Goal: Task Accomplishment & Management: Manage account settings

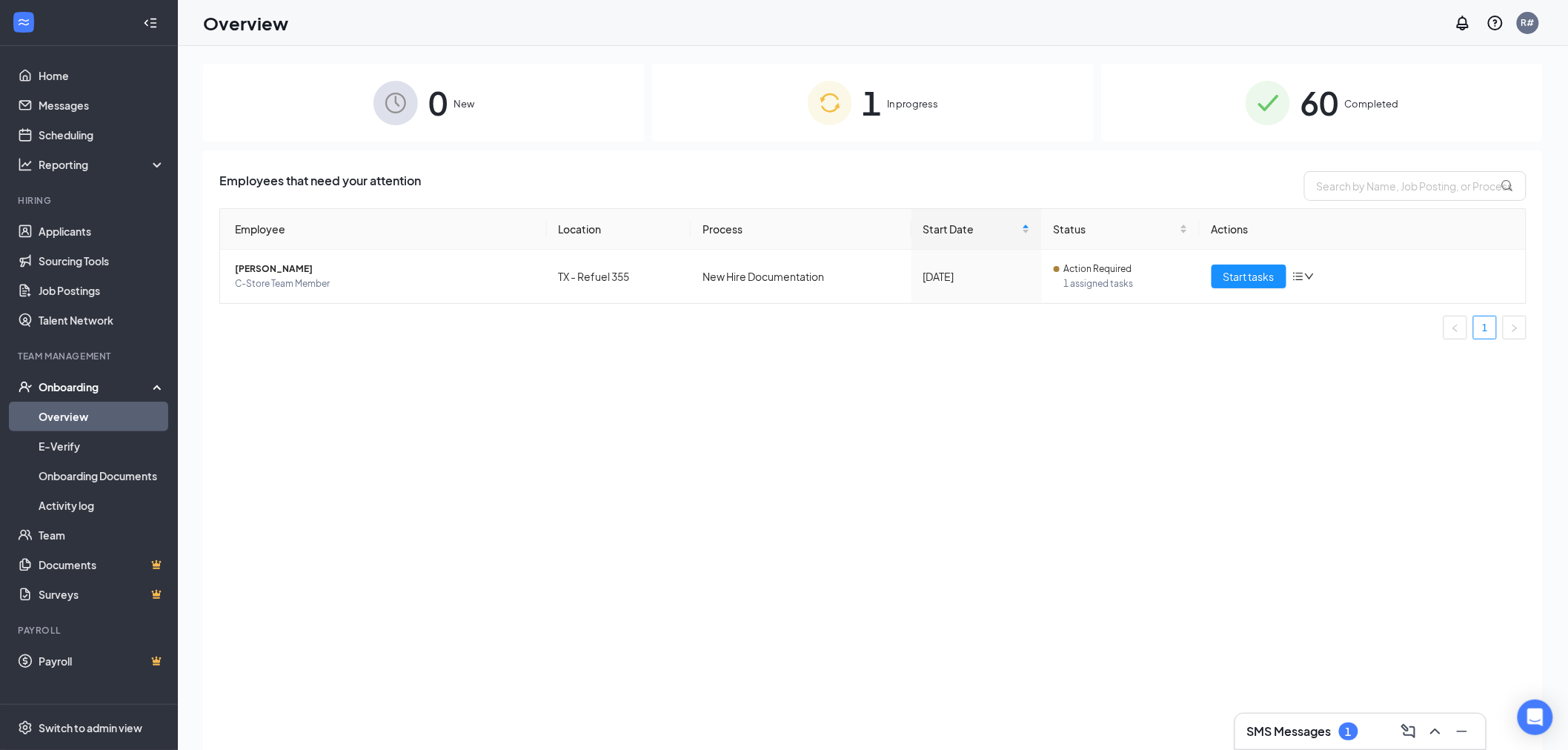
click at [55, 413] on link "Overview" at bounding box center [101, 416] width 127 height 30
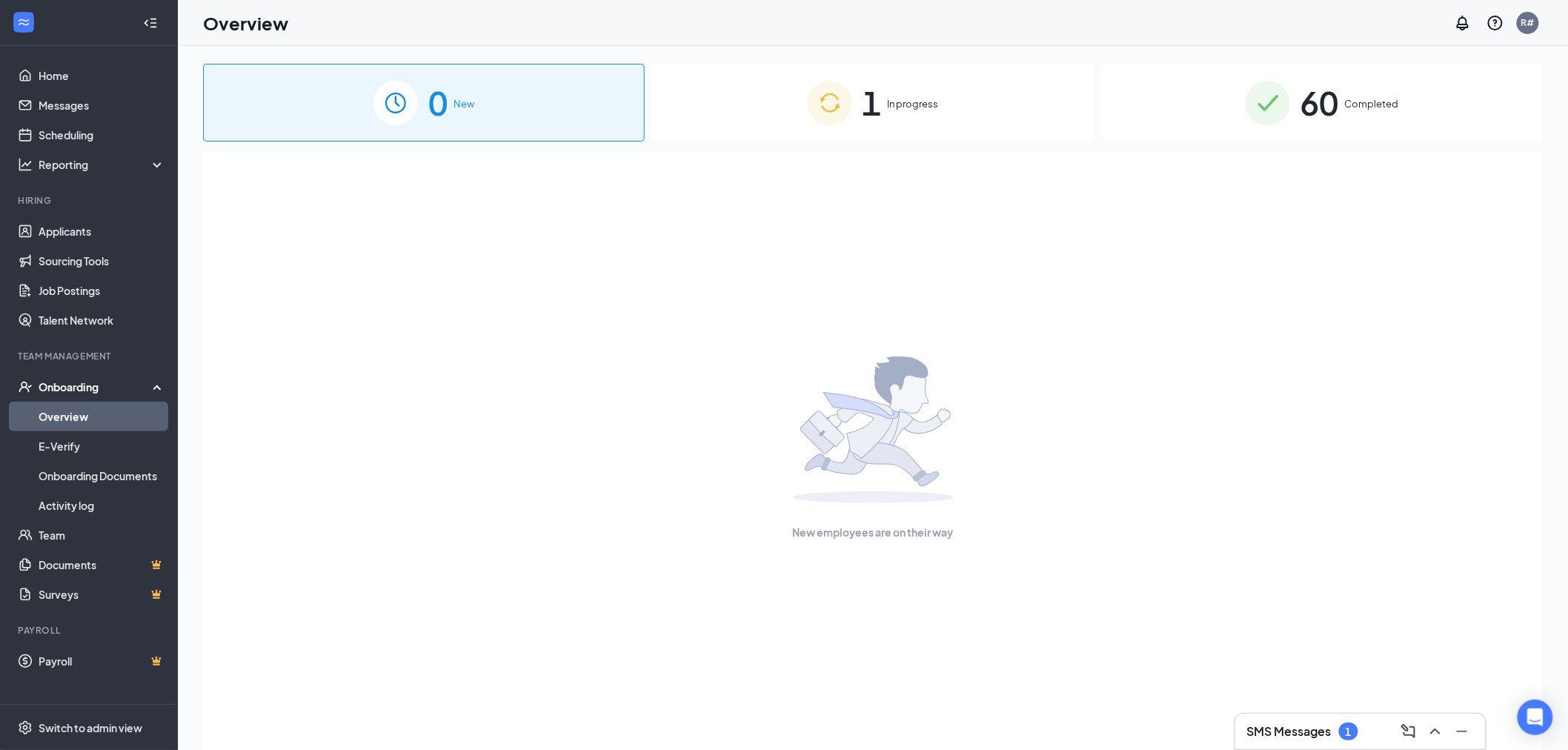
click at [905, 106] on span "In progress" at bounding box center [913, 104] width 51 height 15
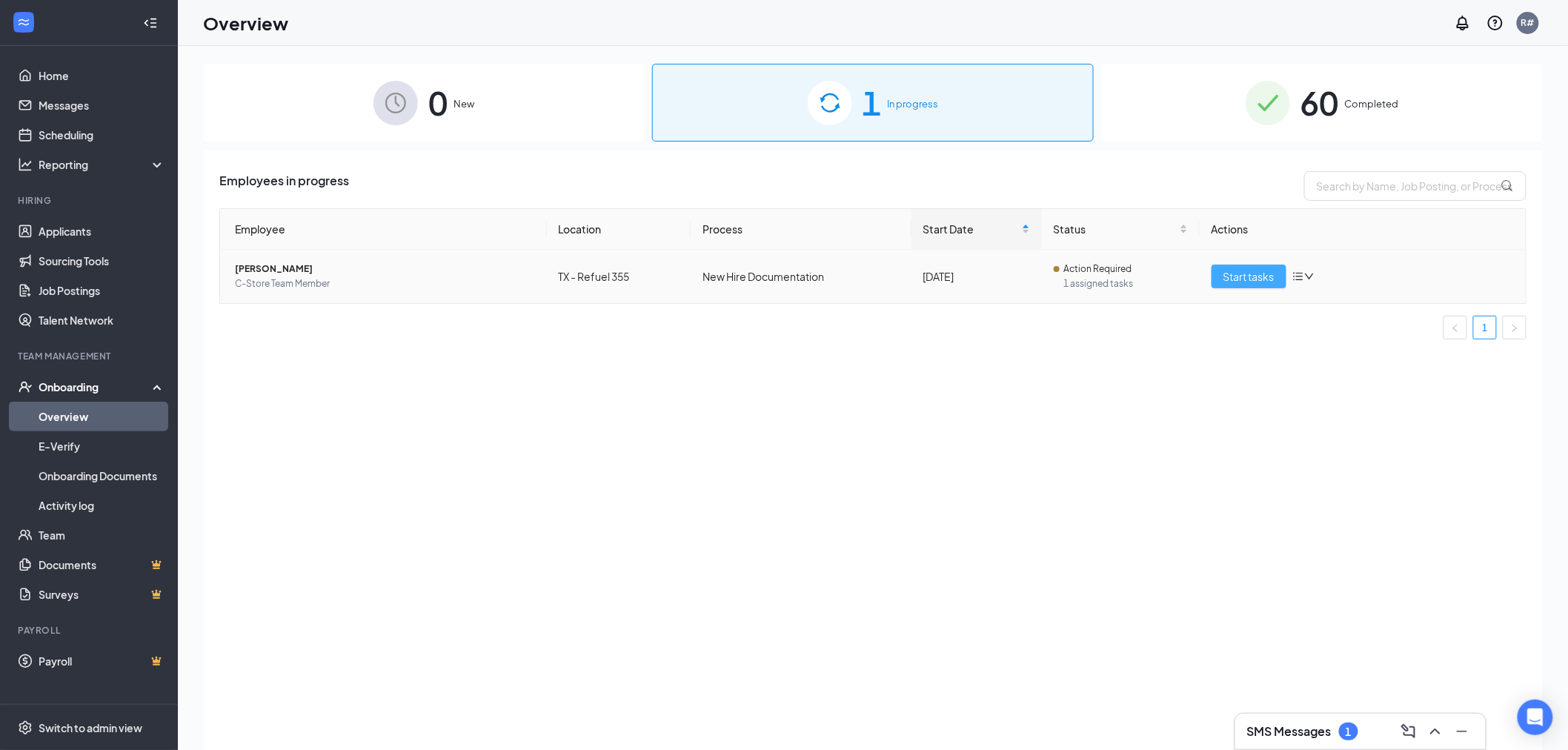
click at [1236, 276] on span "Start tasks" at bounding box center [1248, 276] width 51 height 16
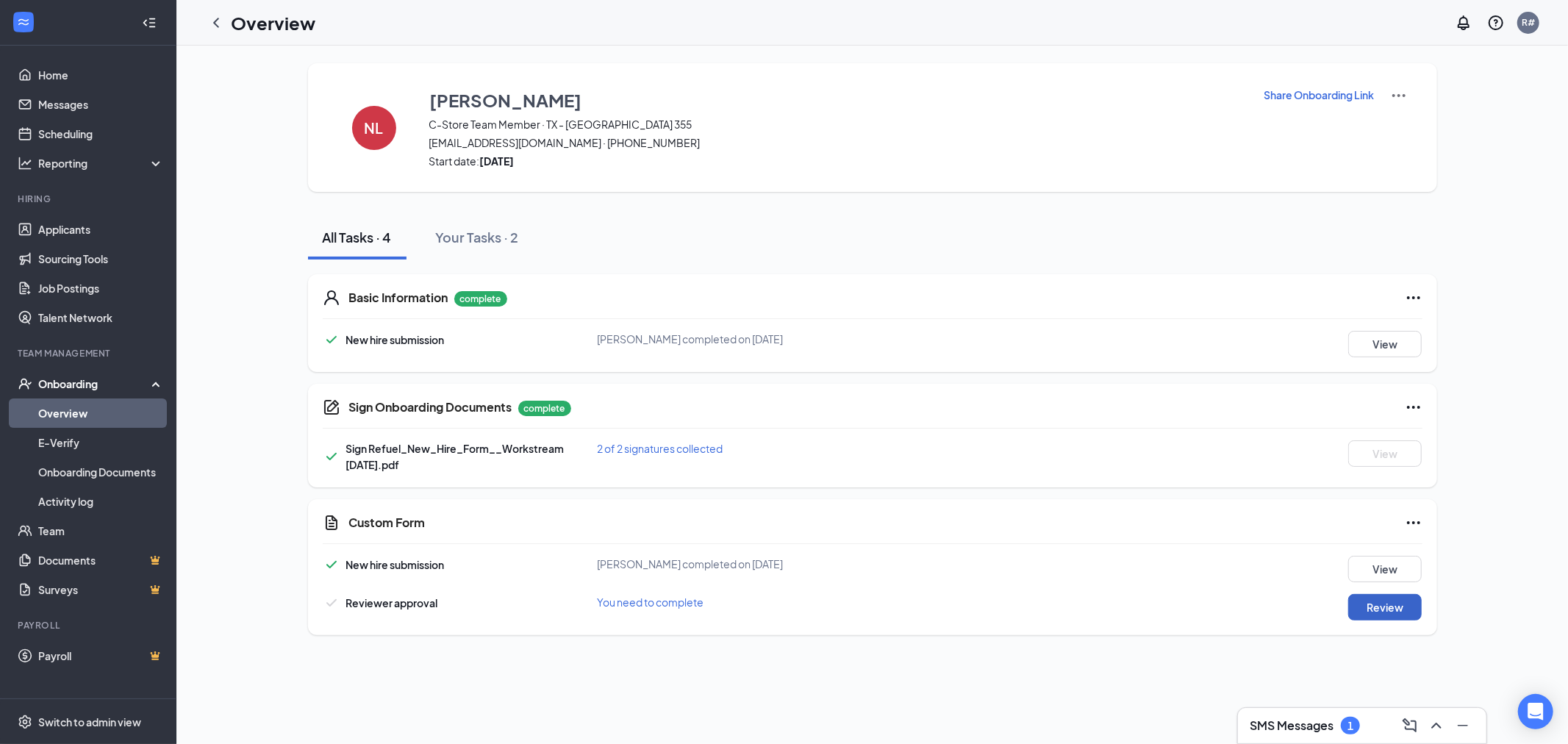
click at [1383, 603] on button "Review" at bounding box center [1384, 607] width 73 height 27
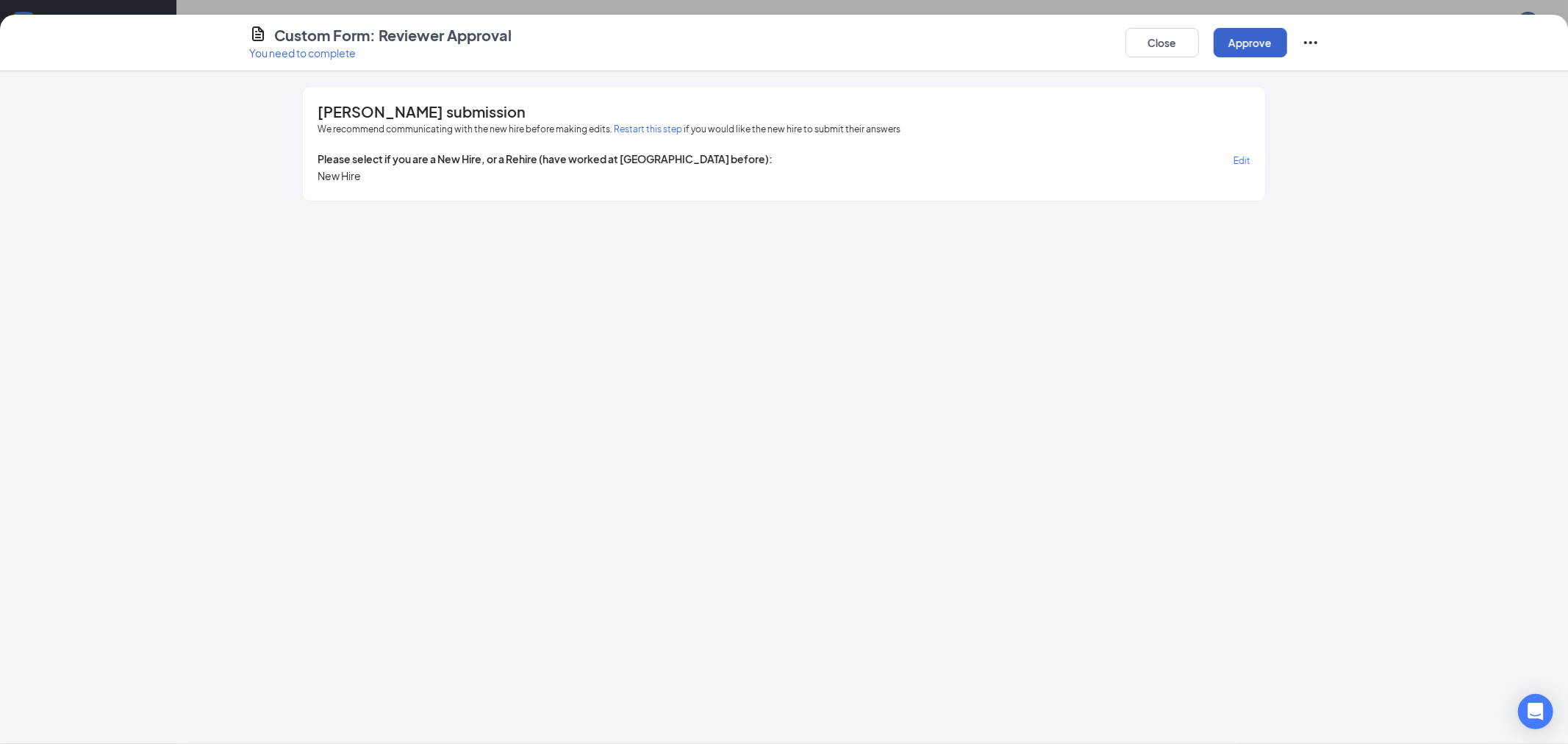
click at [1250, 38] on button "Approve" at bounding box center [1250, 43] width 73 height 30
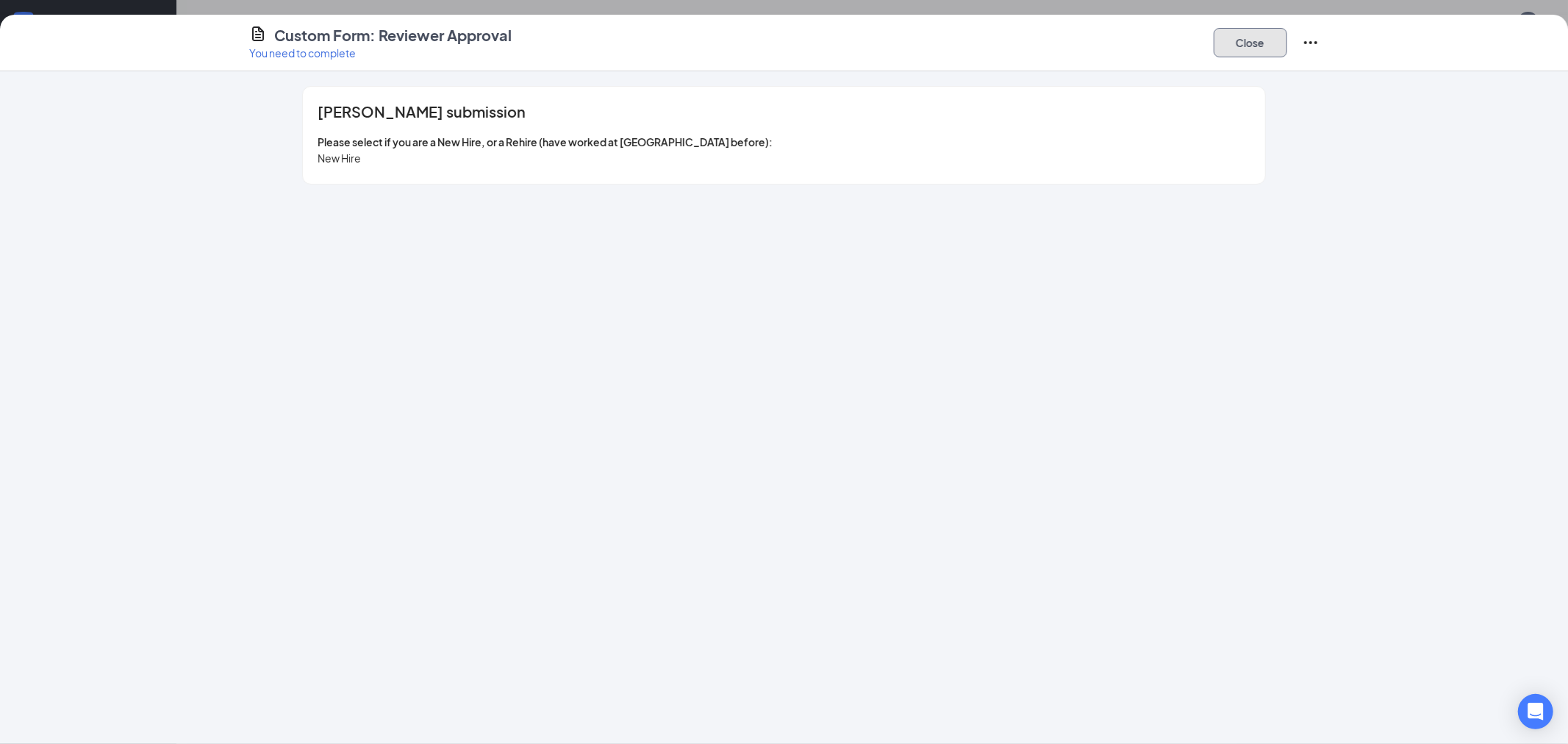
click at [1247, 45] on button "Close" at bounding box center [1250, 43] width 73 height 30
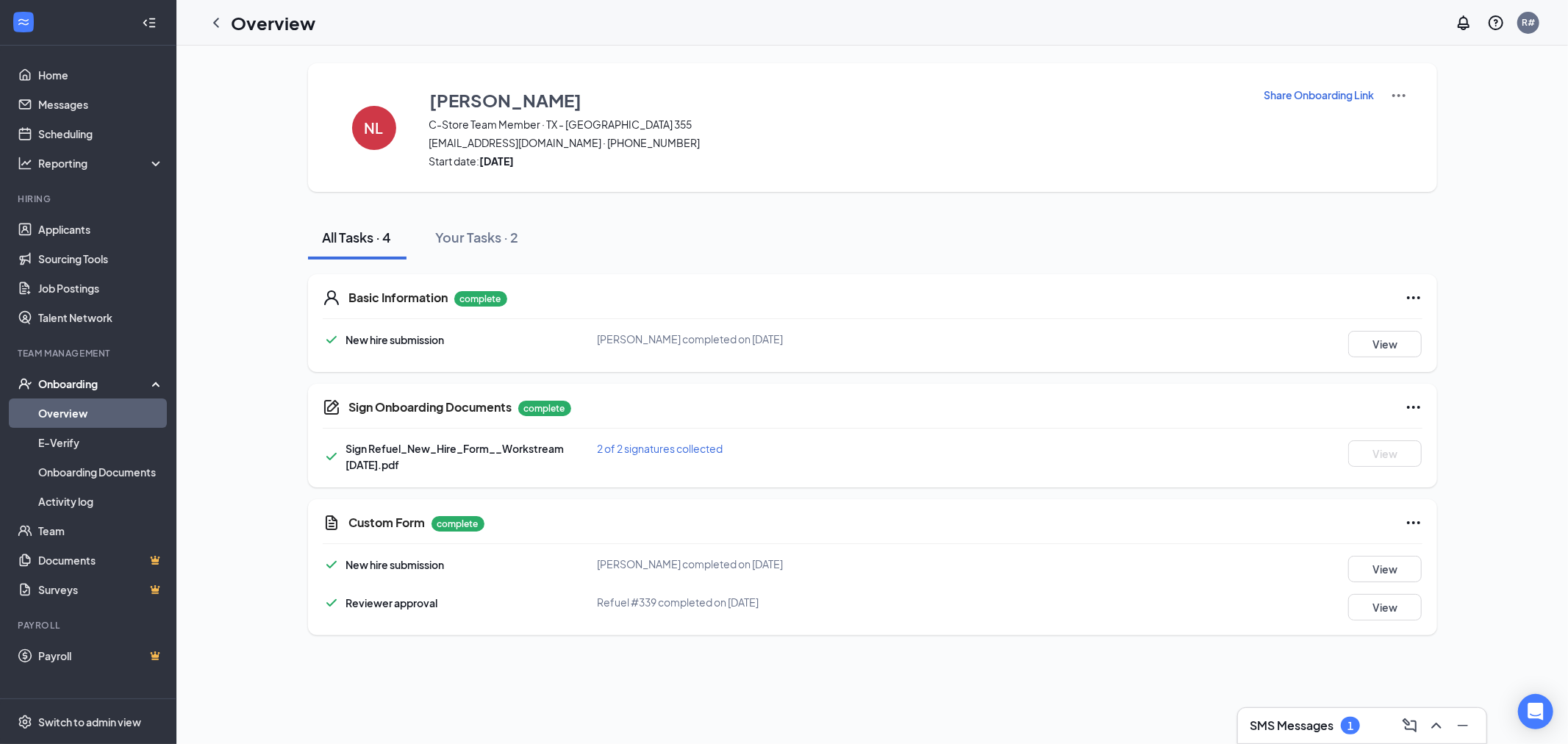
click at [52, 409] on link "Overview" at bounding box center [101, 413] width 126 height 30
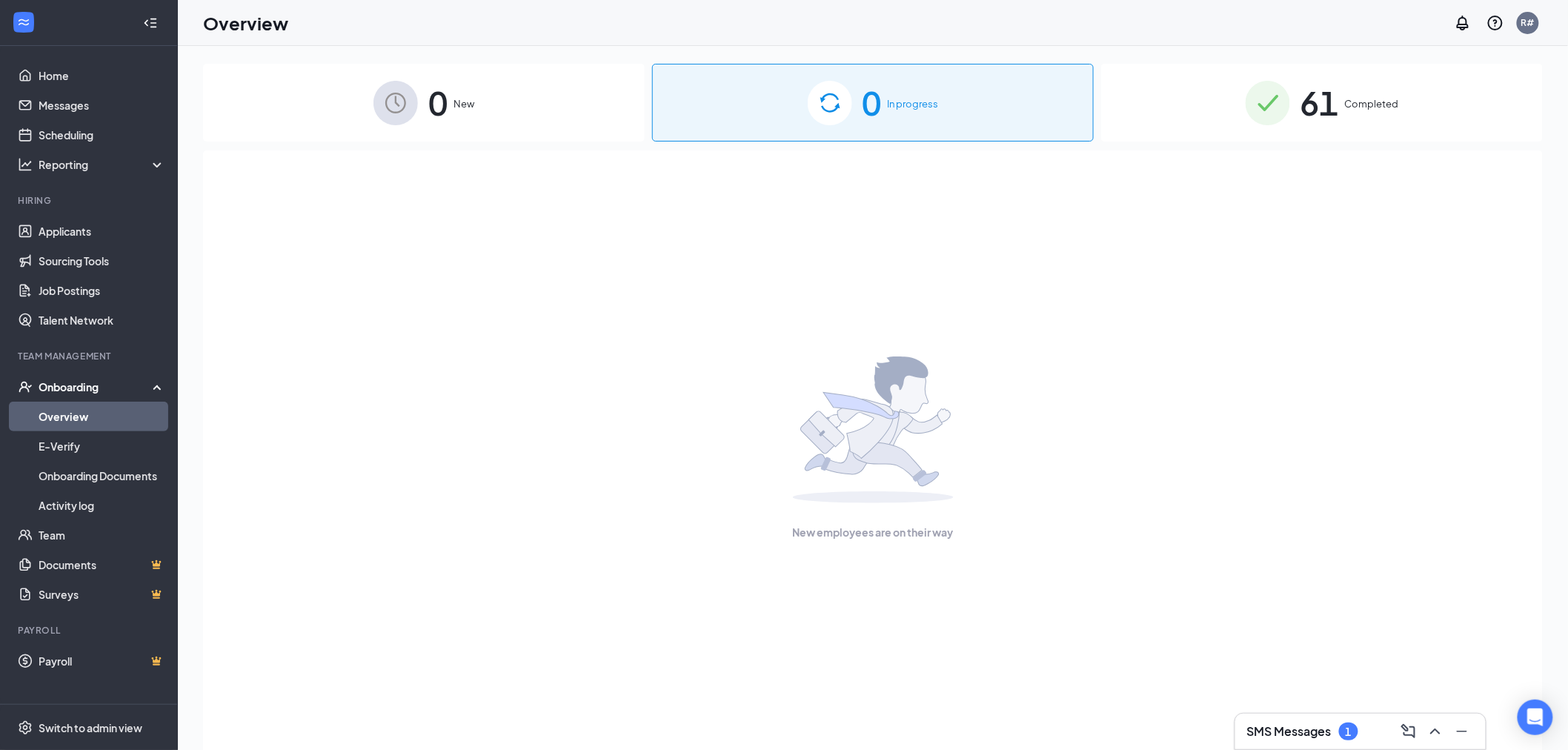
click at [1341, 111] on div "61 Completed" at bounding box center [1321, 103] width 442 height 78
